Goal: Information Seeking & Learning: Learn about a topic

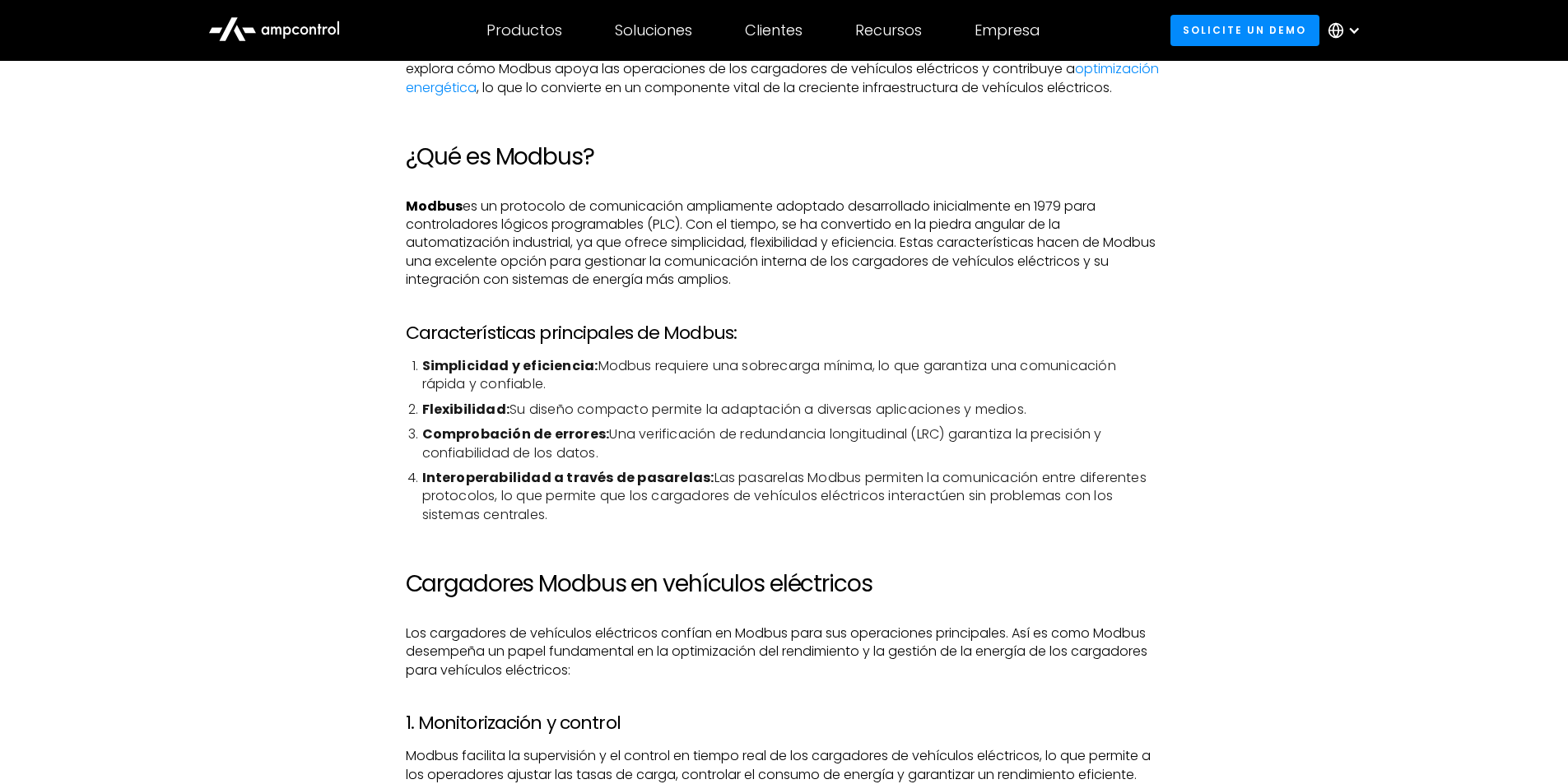
drag, startPoint x: 543, startPoint y: 196, endPoint x: 547, endPoint y: 256, distance: 60.1
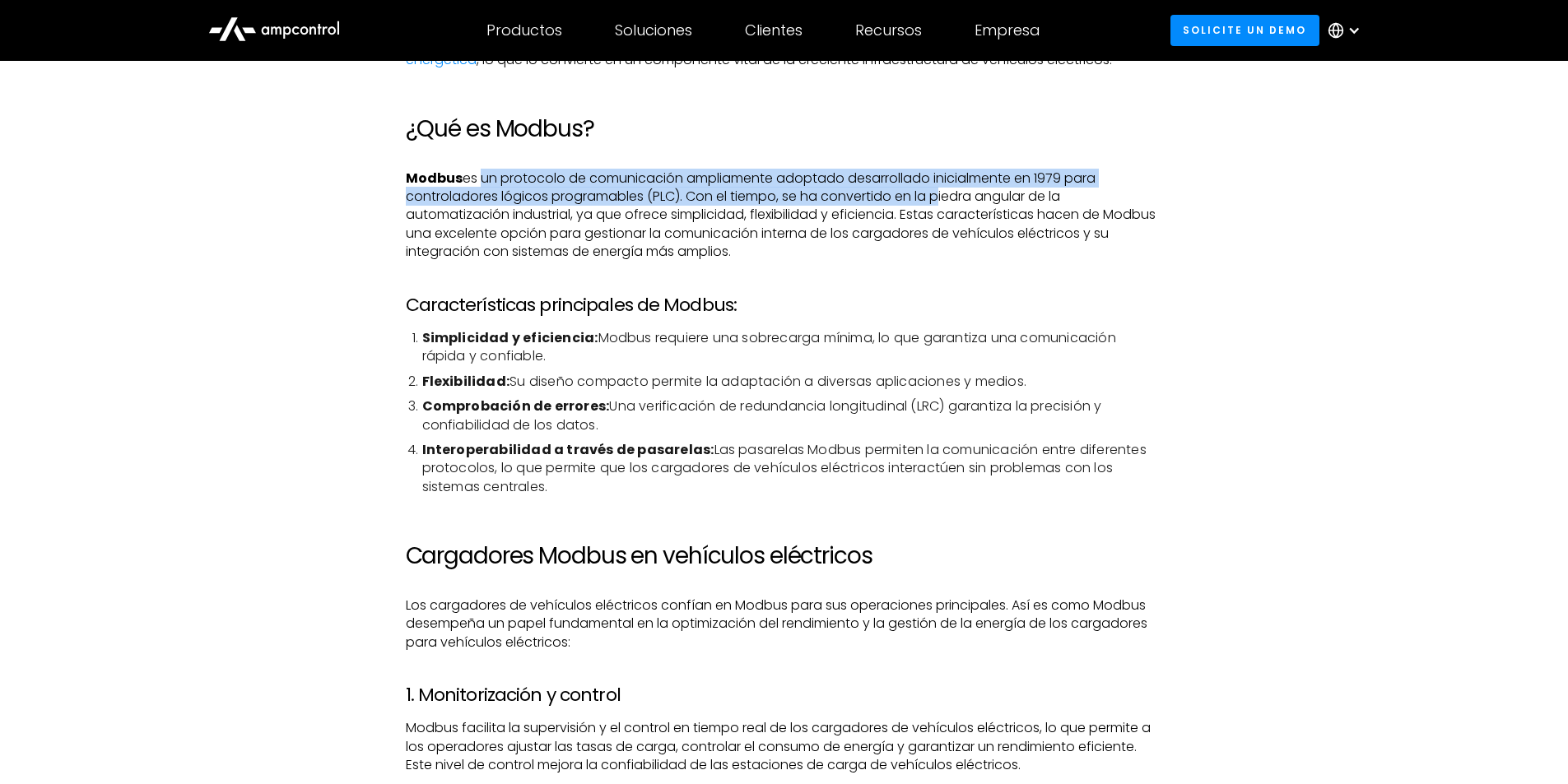
drag, startPoint x: 478, startPoint y: 199, endPoint x: 698, endPoint y: 217, distance: 220.7
click at [935, 207] on p "Modbus es un protocolo de comunicación ampliamente adoptado desarrollado inicia…" at bounding box center [785, 216] width 758 height 92
click at [683, 217] on p "Modbus es un protocolo de comunicación ampliamente adoptado desarrollado inicia…" at bounding box center [785, 216] width 758 height 92
drag, startPoint x: 748, startPoint y: 211, endPoint x: 959, endPoint y: 218, distance: 211.1
click at [959, 218] on p "Modbus es un protocolo de comunicación ampliamente adoptado desarrollado inicia…" at bounding box center [785, 216] width 758 height 92
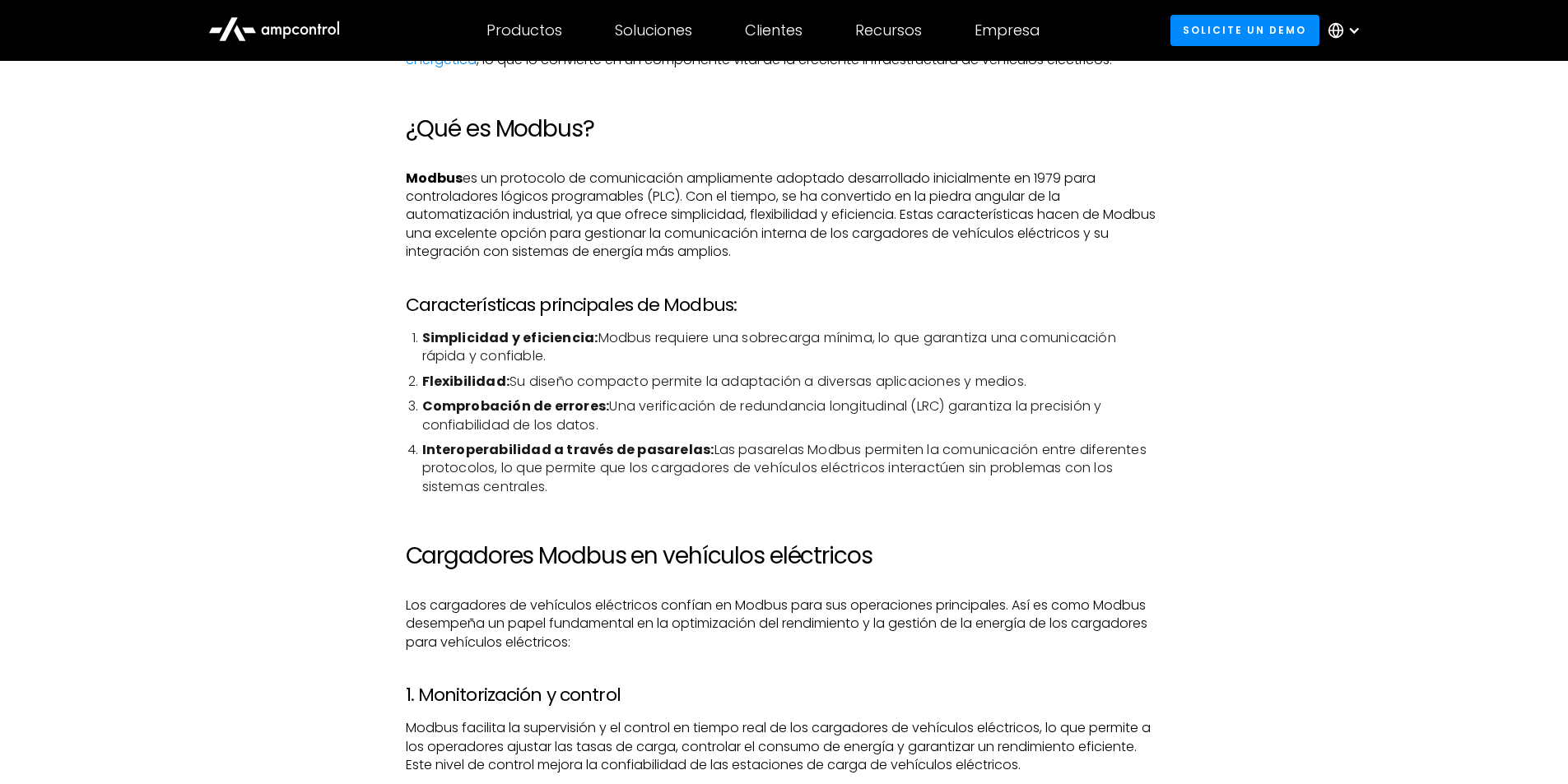
click at [423, 257] on p "Modbus es un protocolo de comunicación ampliamente adoptado desarrollado inicia…" at bounding box center [785, 216] width 758 height 92
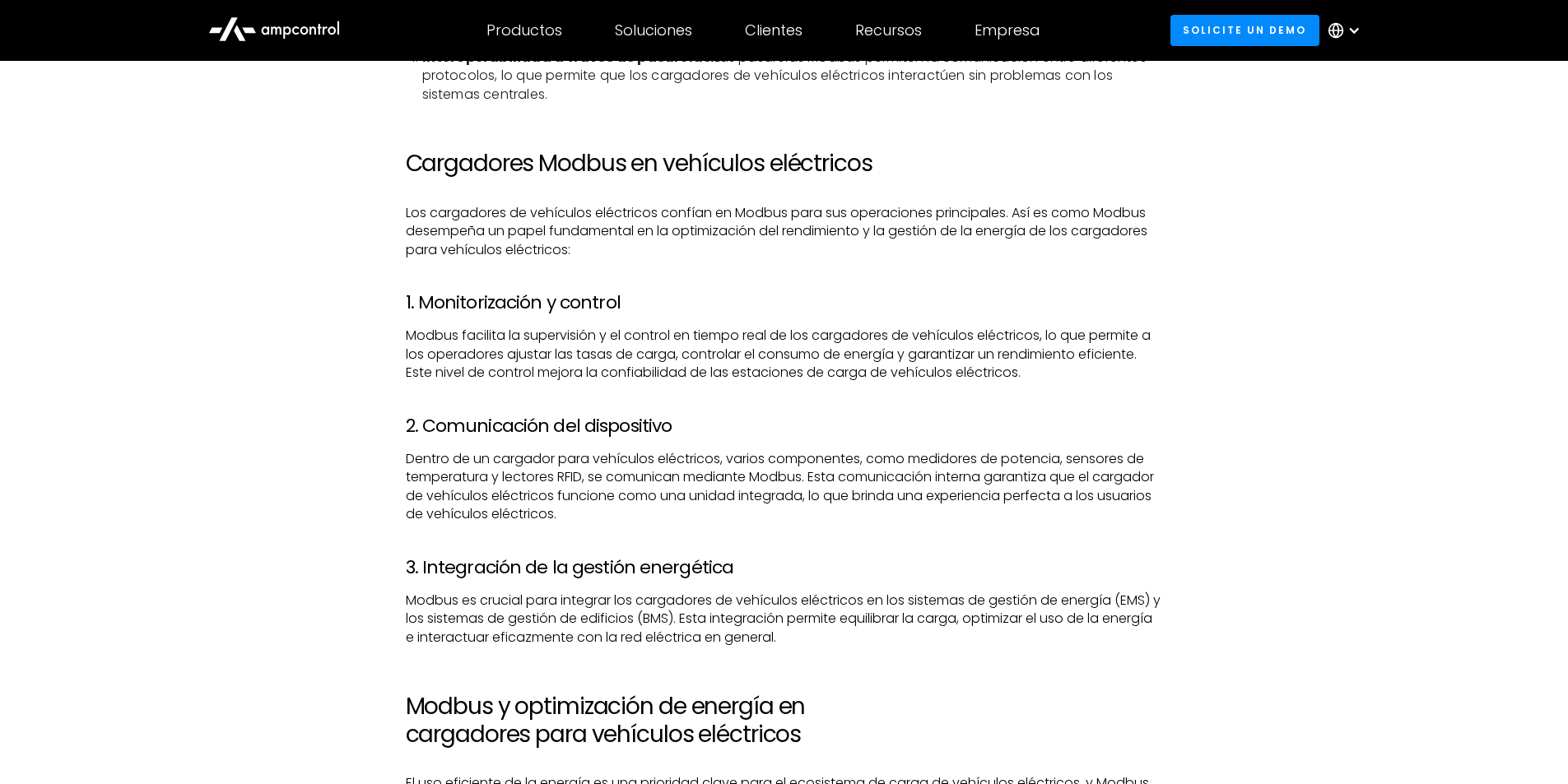
drag, startPoint x: 453, startPoint y: 214, endPoint x: 465, endPoint y: 304, distance: 90.8
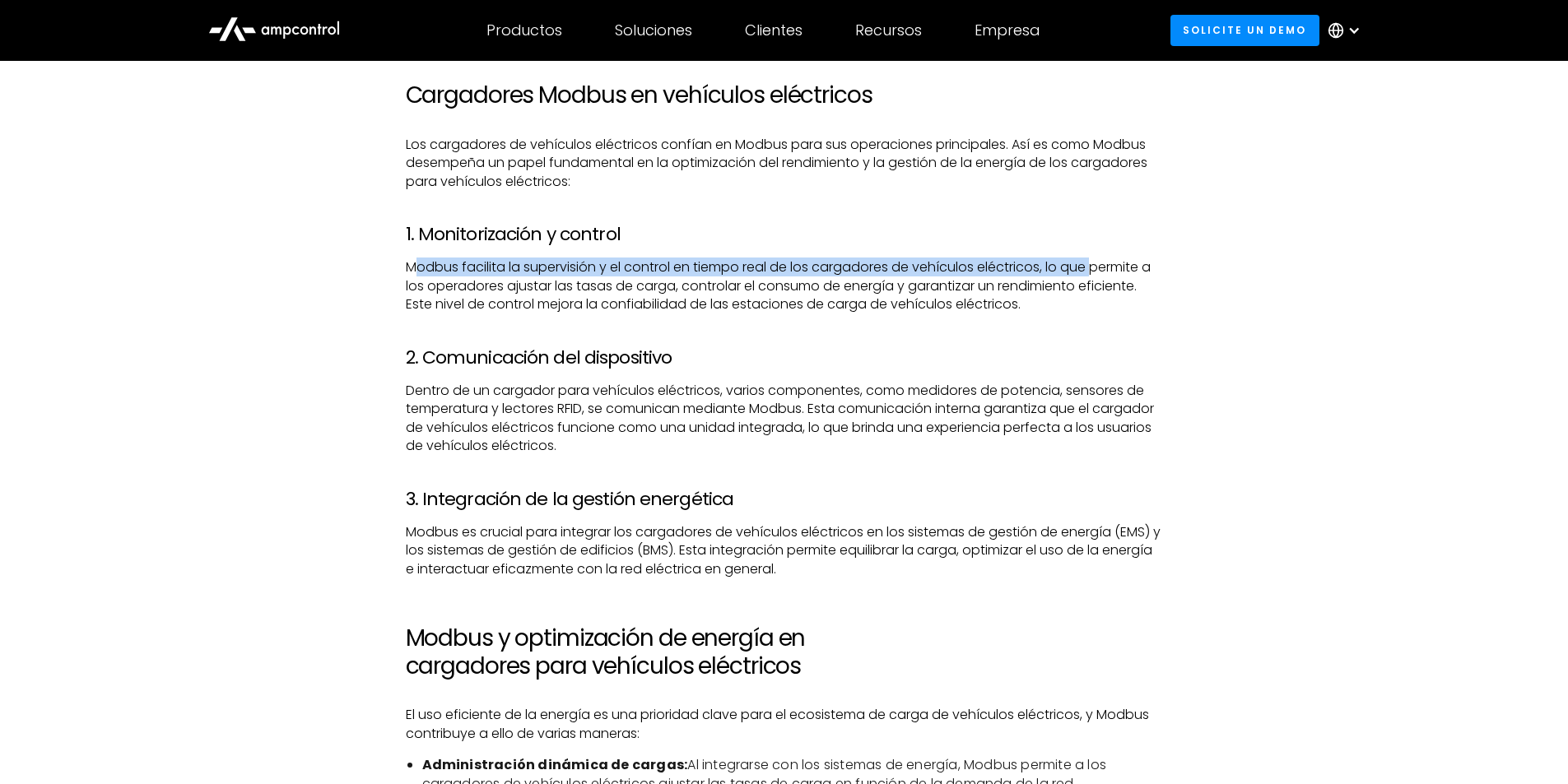
drag, startPoint x: 422, startPoint y: 289, endPoint x: 1026, endPoint y: 299, distance: 604.1
click at [1073, 292] on p "Modbus facilita la supervisión y el control en tiempo real de los cargadores de…" at bounding box center [785, 286] width 758 height 56
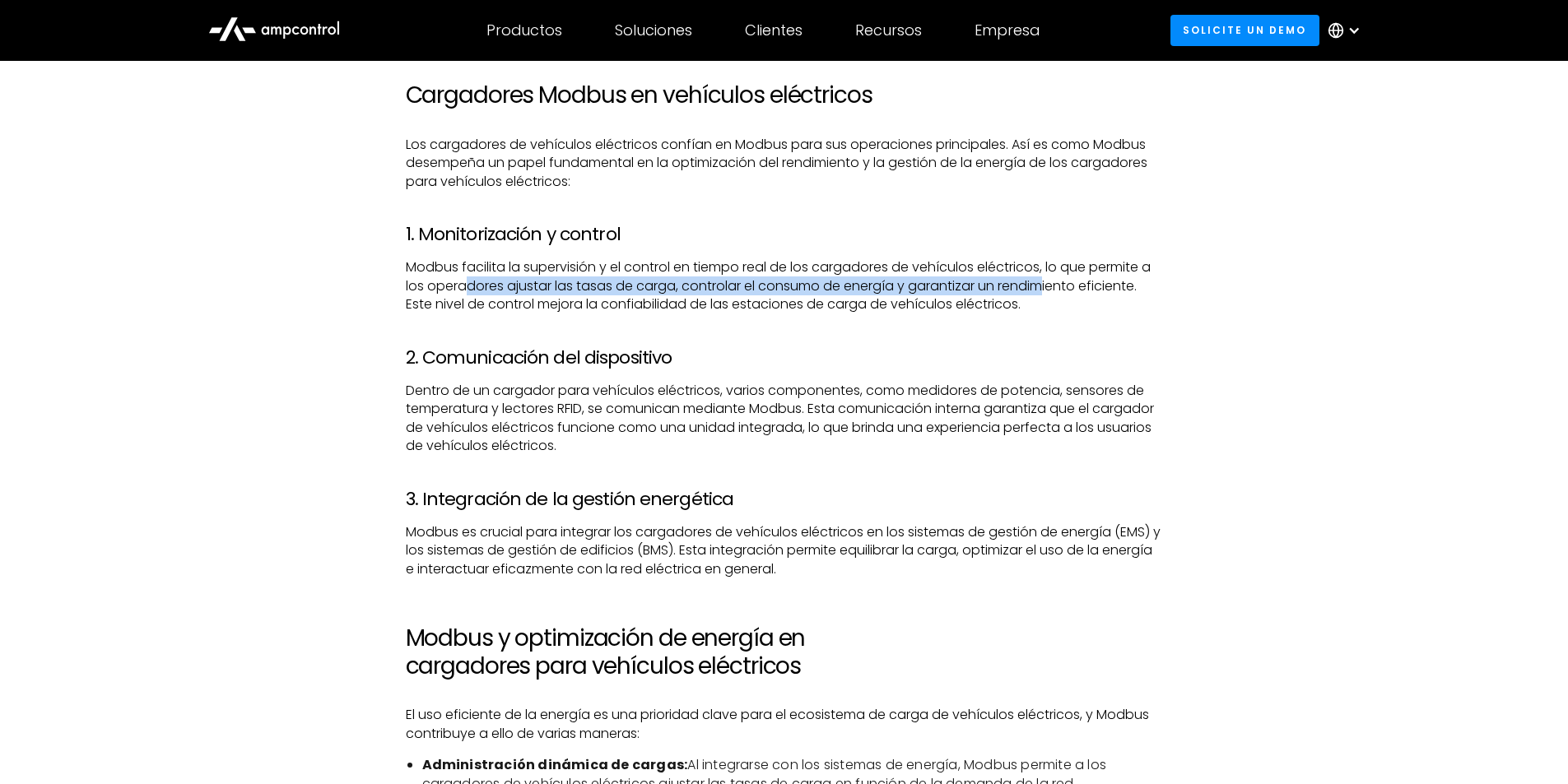
drag, startPoint x: 1026, startPoint y: 299, endPoint x: 463, endPoint y: 304, distance: 563.0
click at [463, 304] on p "Modbus facilita la supervisión y el control en tiempo real de los cargadores de…" at bounding box center [785, 286] width 758 height 56
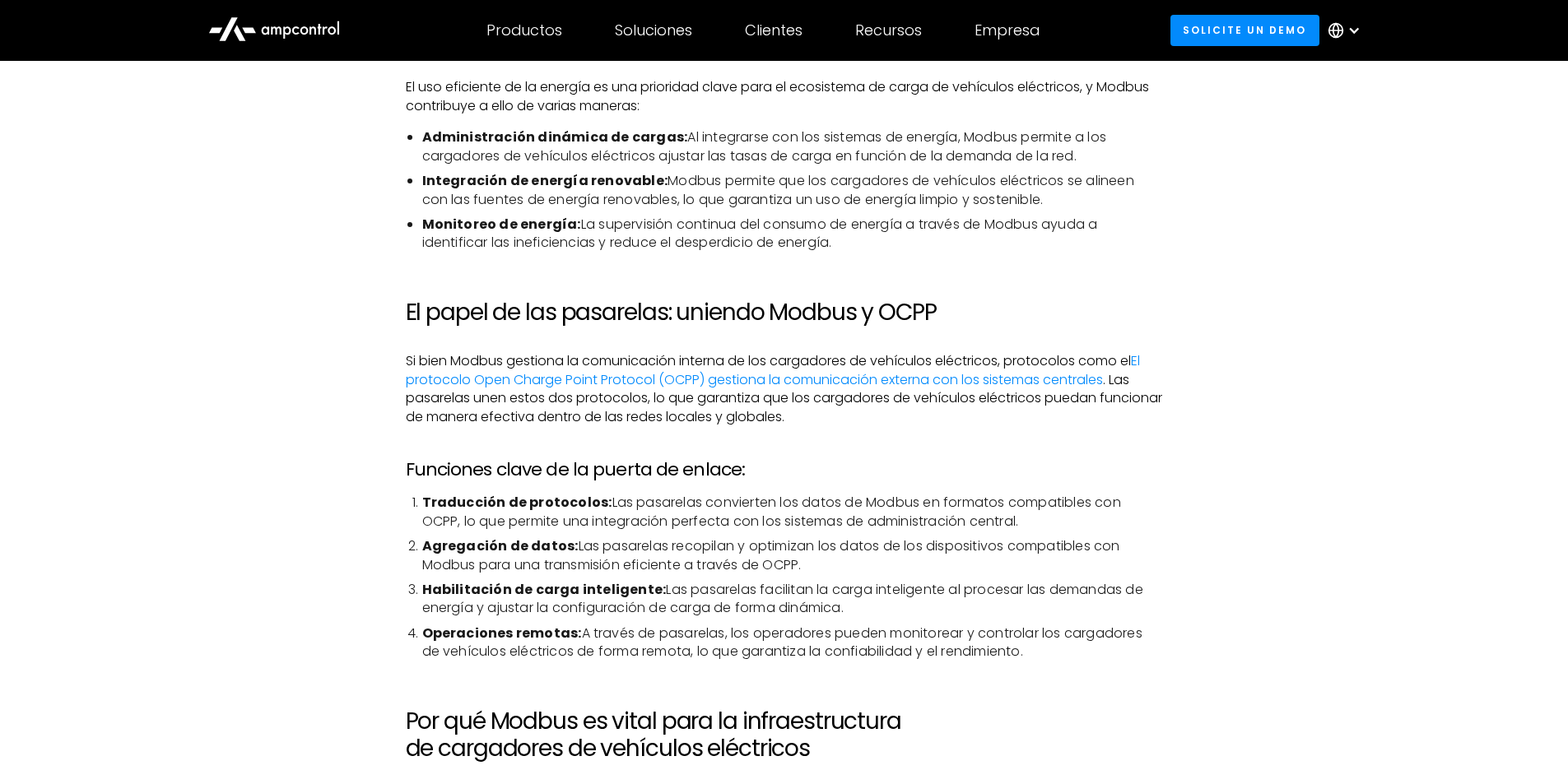
drag, startPoint x: 771, startPoint y: 329, endPoint x: 779, endPoint y: 456, distance: 127.3
